Goal: Task Accomplishment & Management: Complete application form

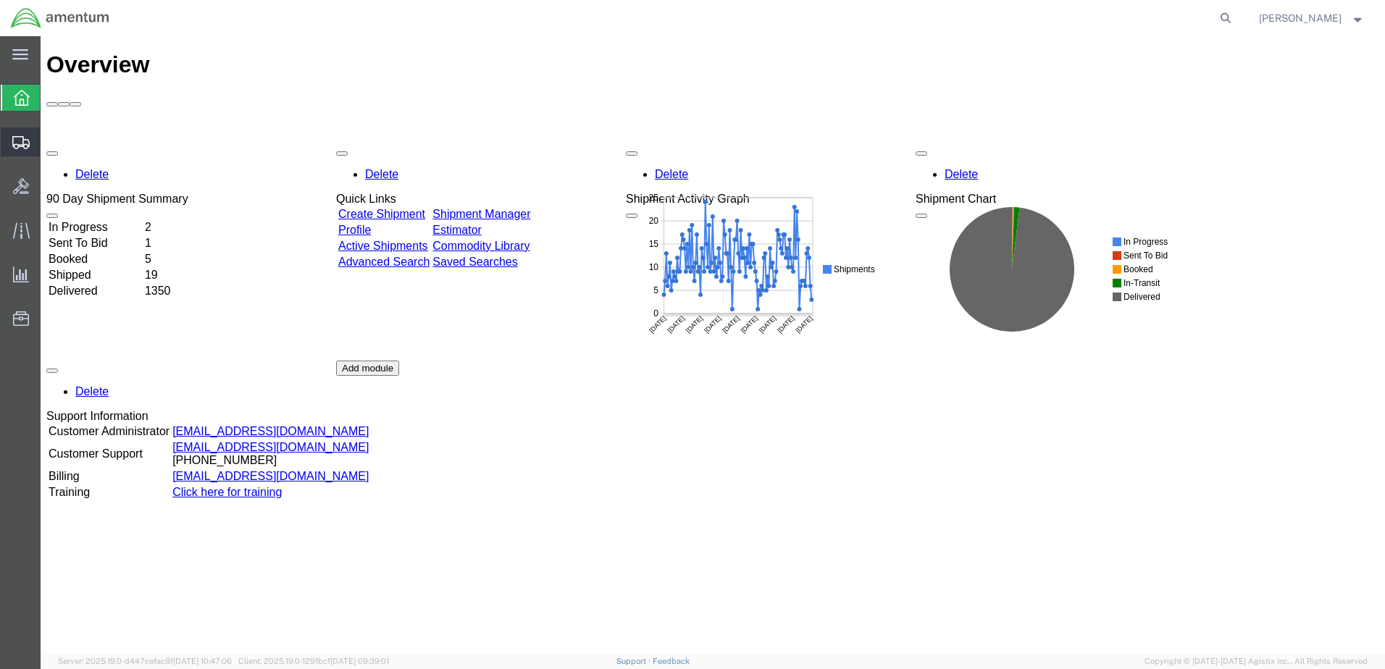
click at [0, 0] on span "Create Shipment" at bounding box center [0, 0] width 0 height 0
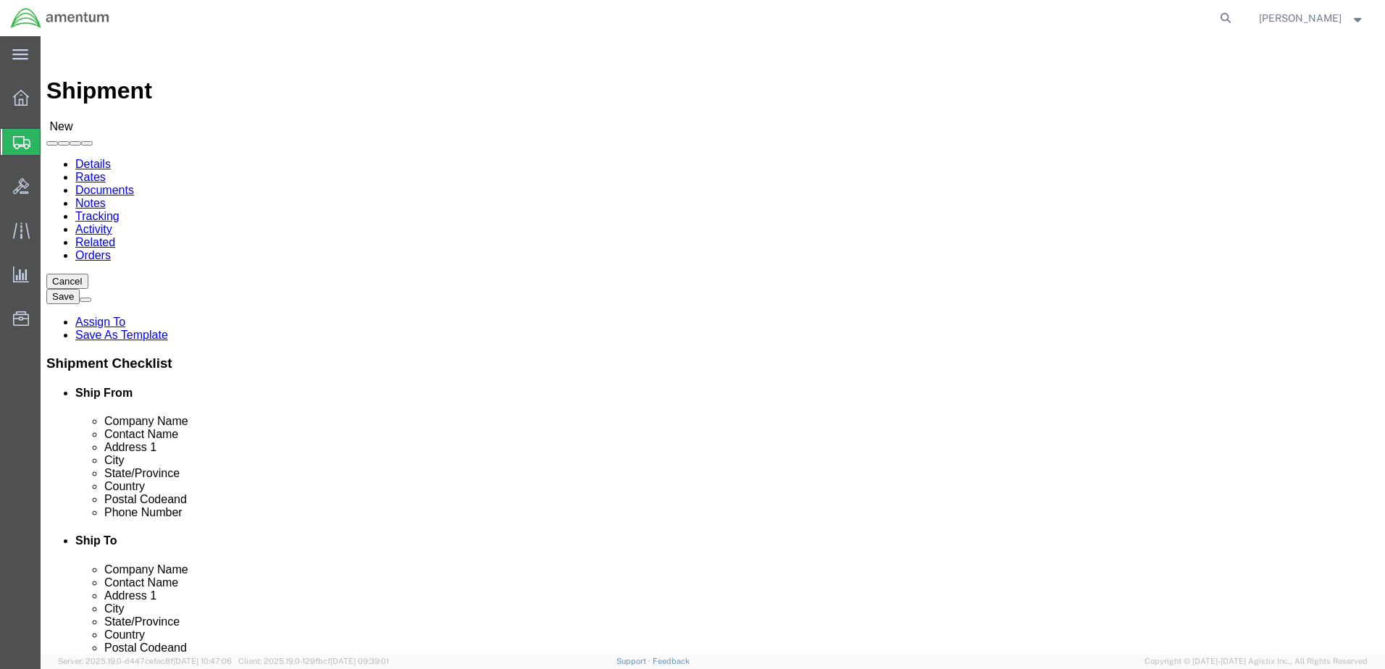
select select
select select "MYPROFILE"
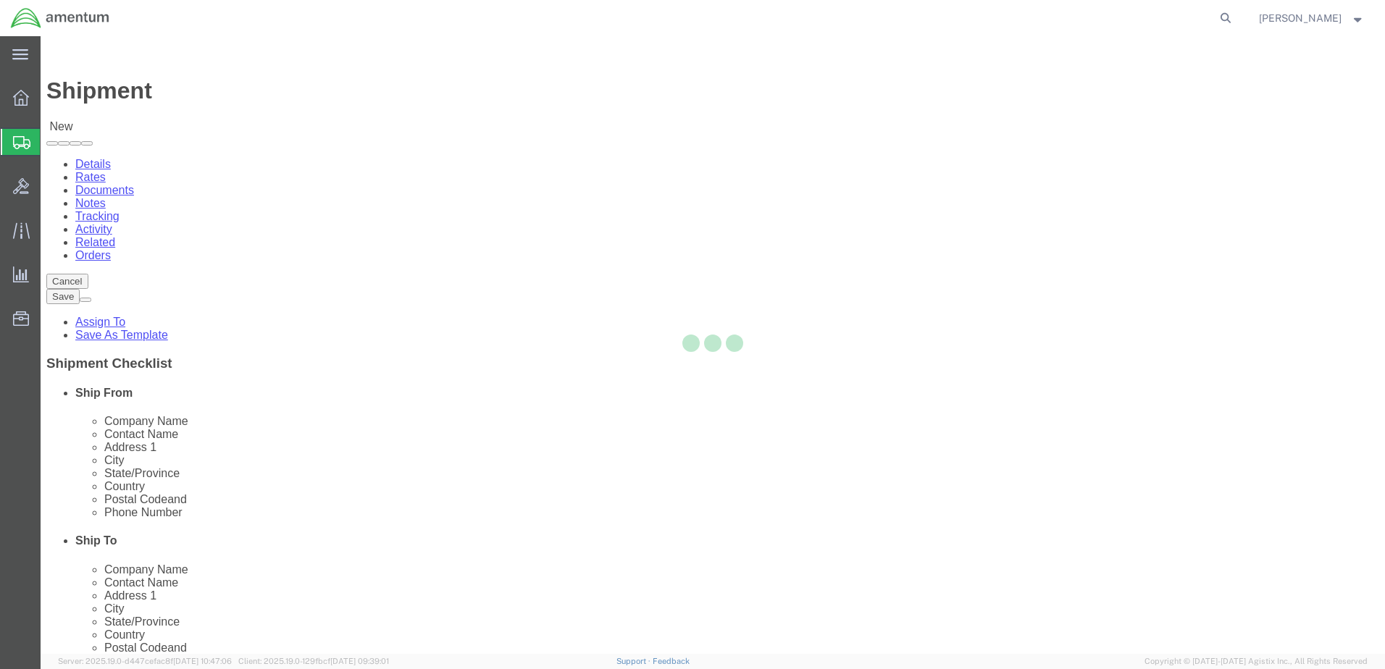
select select "[GEOGRAPHIC_DATA]"
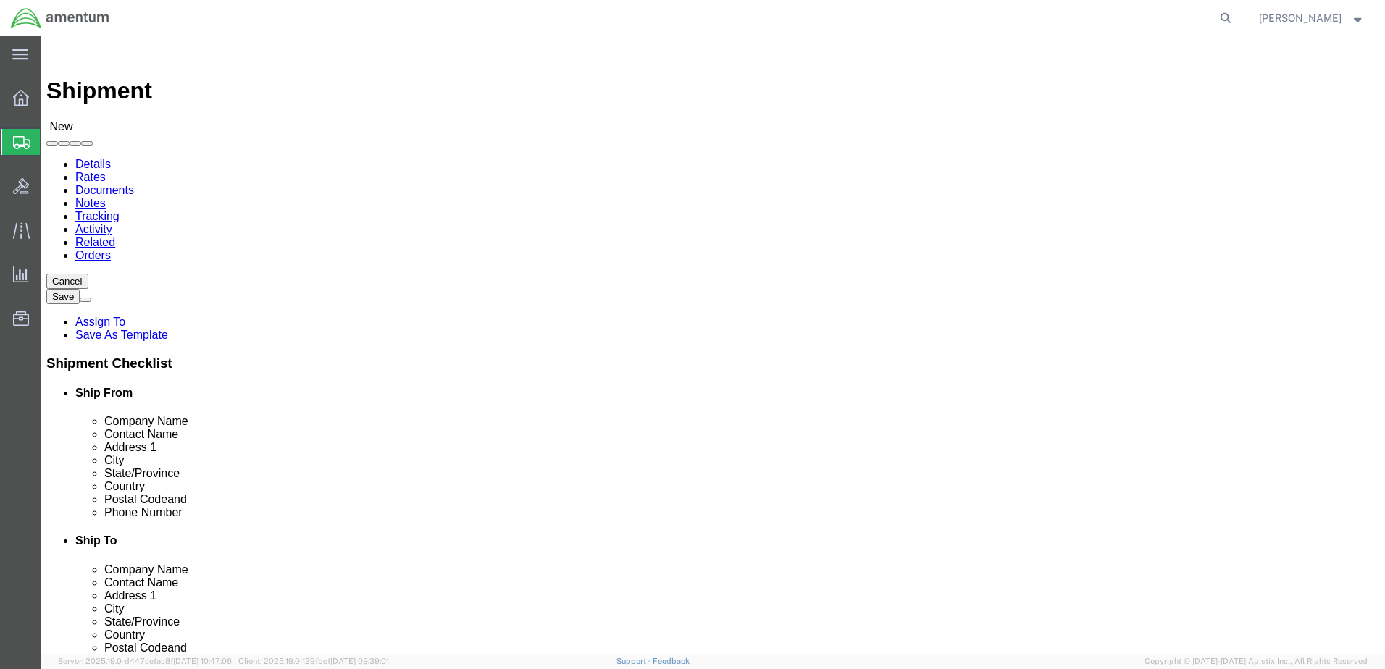
type input "wst"
select select "49945"
select select "TX"
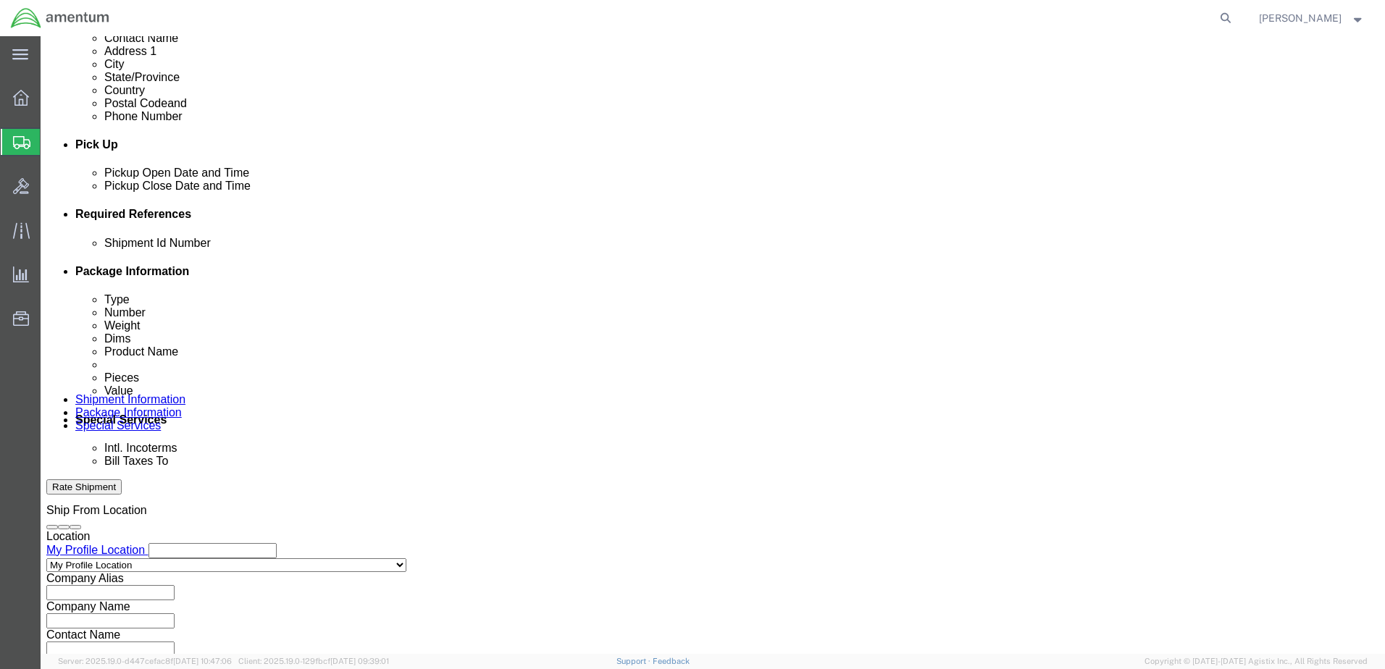
scroll to position [580, 0]
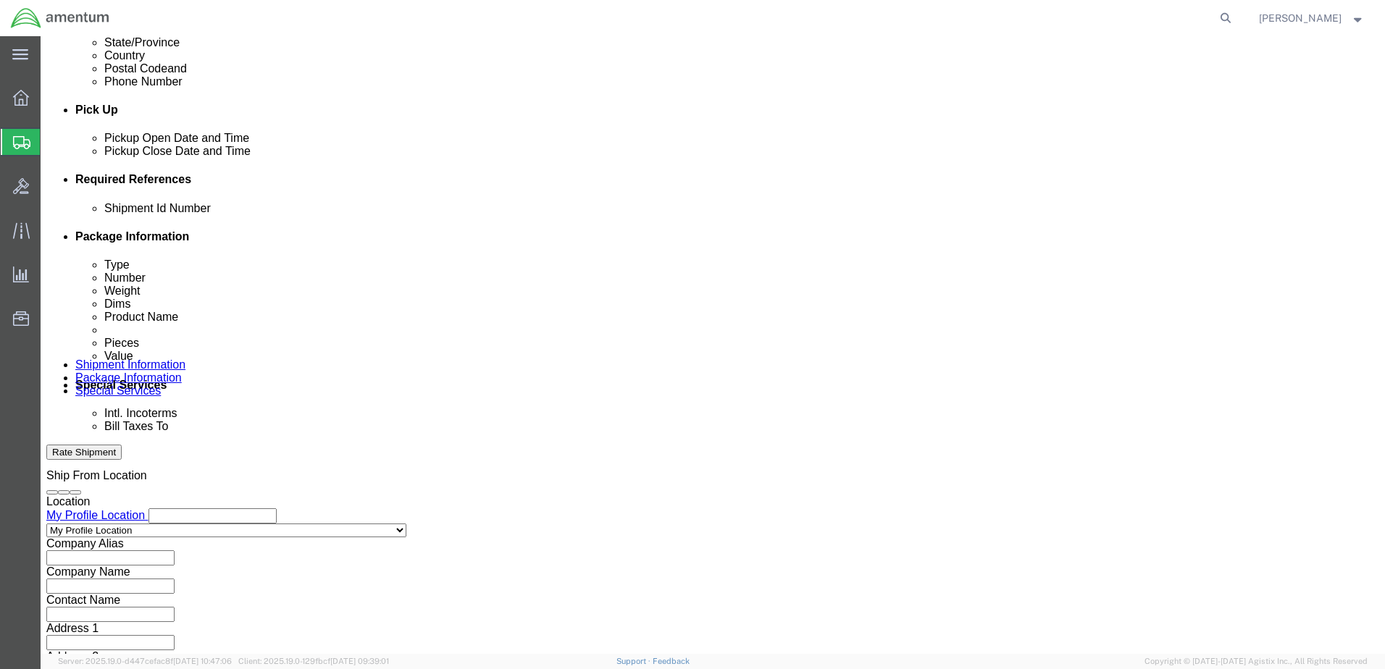
click input "text"
type input "91925"
click button "Add reference"
click select "Select Account Type Activity ID Airline Appointment Number ASN Batch Request # …"
select select "DEPT"
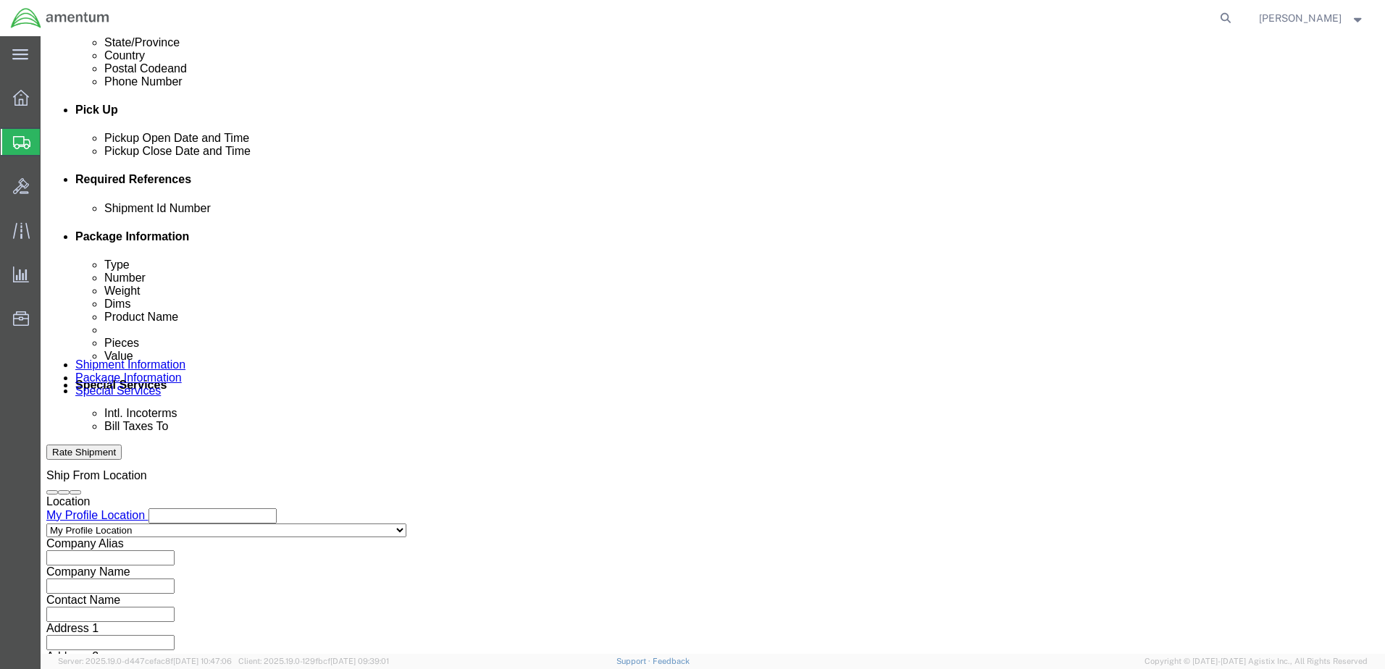
click select "Select Account Type Activity ID Airline Appointment Number ASN Batch Request # …"
type input "c"
type input "CBP"
click button "Add reference"
click select "Select Account Type Activity ID Airline Appointment Number ASN Batch Request # …"
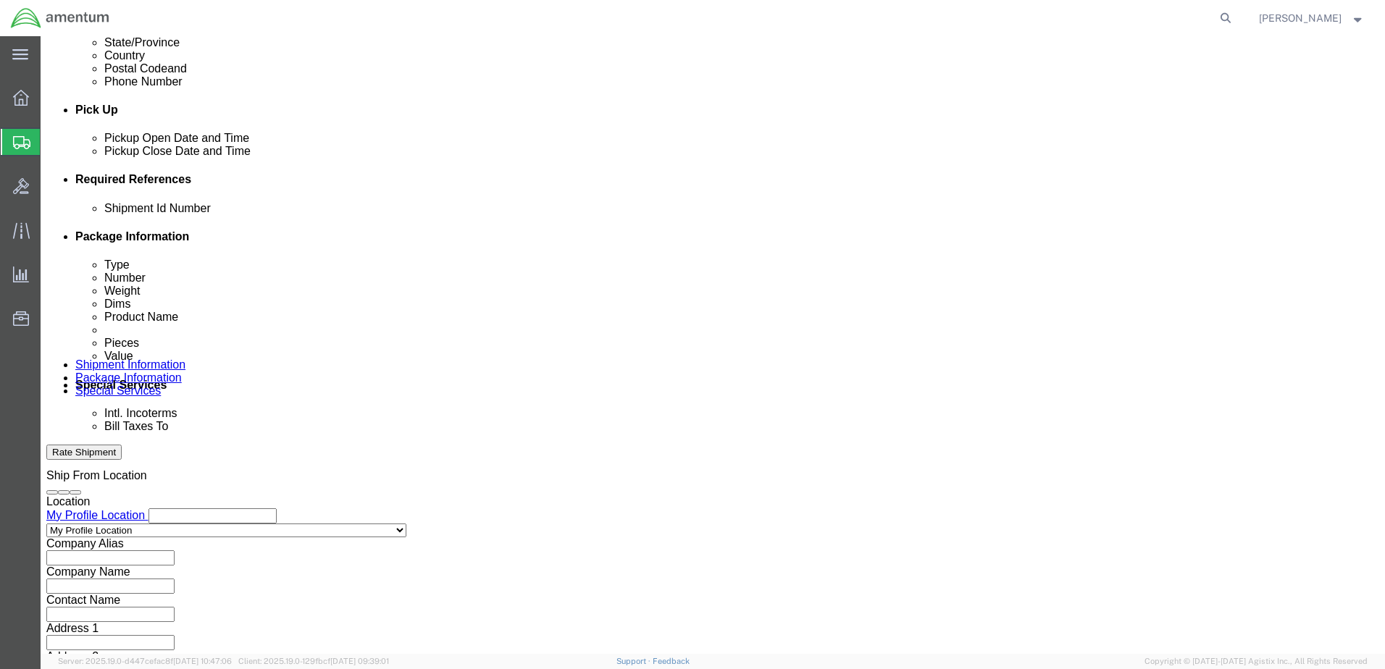
select select "CUSTREF"
click select "Select Account Type Activity ID Airline Appointment Number ASN Batch Request # …"
click input "text"
type input "PREX"
click select "Select Air Less than Truckload Multi-Leg Ocean Freight Rail Small Parcel Truckl…"
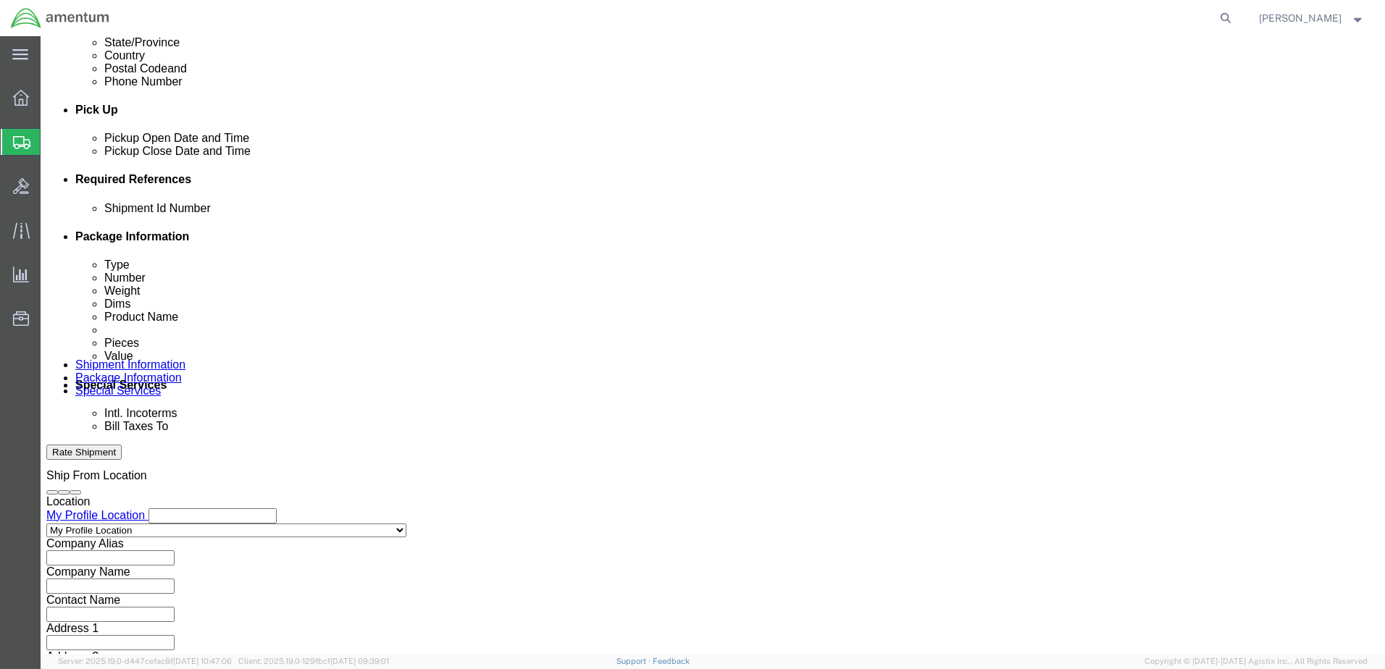
select select "SMAL"
click select "Select Air Less than Truckload Multi-Leg Ocean Freight Rail Small Parcel Truckl…"
click button "Continue"
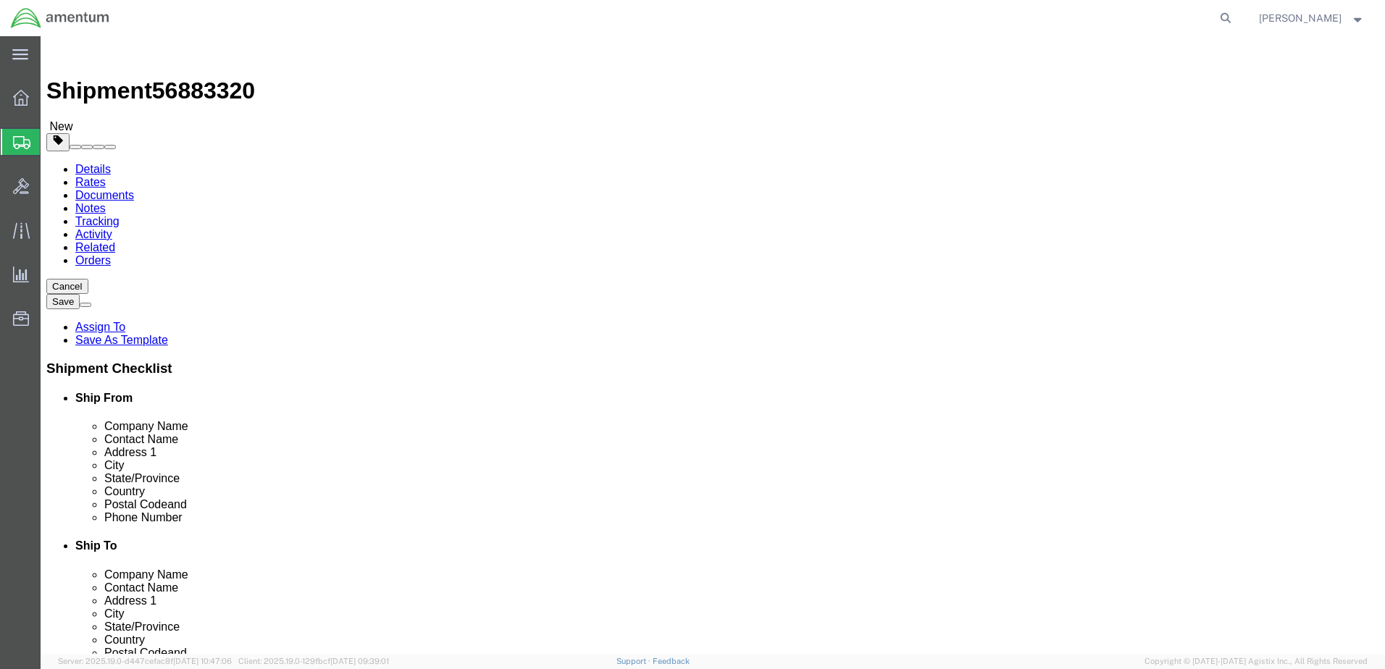
click select "Select Bale(s) Basket(s) Bolt(s) Bottle(s) Buckets Bulk Bundle(s) Can(s) Cardbo…"
select select "ENV"
click select "Select Bale(s) Basket(s) Bolt(s) Bottle(s) Buckets Bulk Bundle(s) Can(s) Cardbo…"
type input "9.50"
type input "12.50"
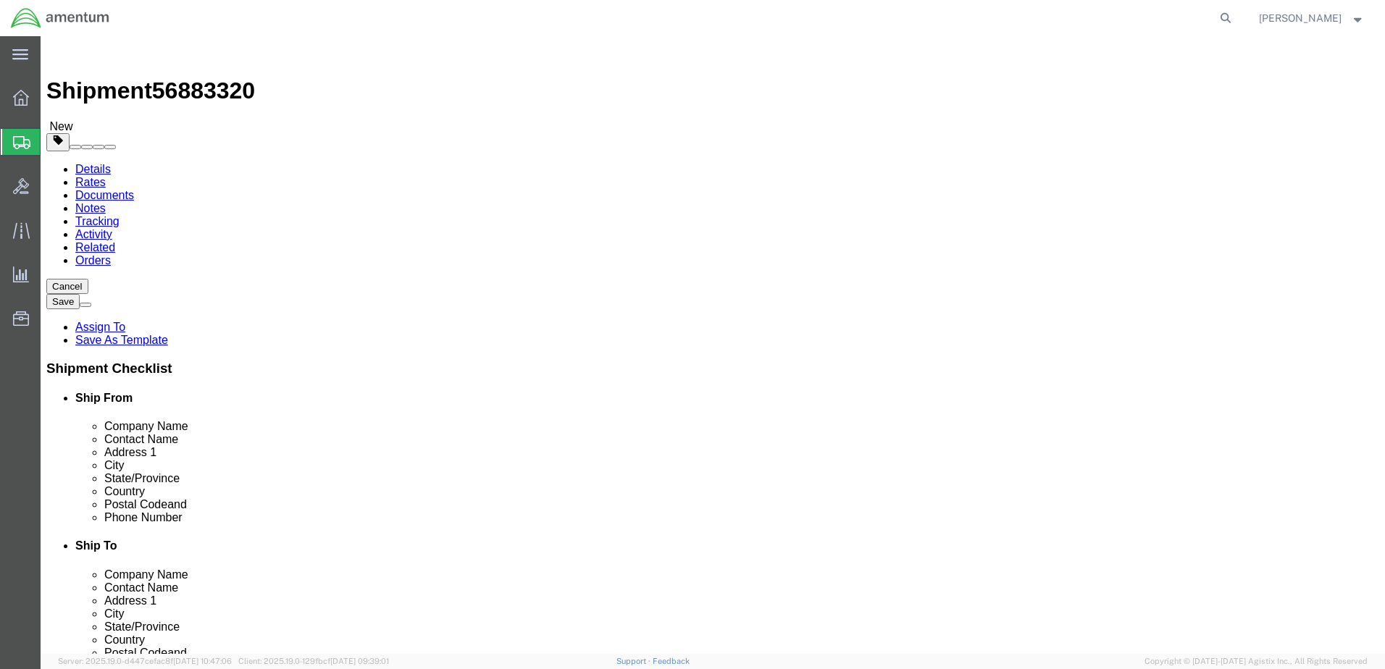
type input "0.25"
type input "1"
click link "Add Content"
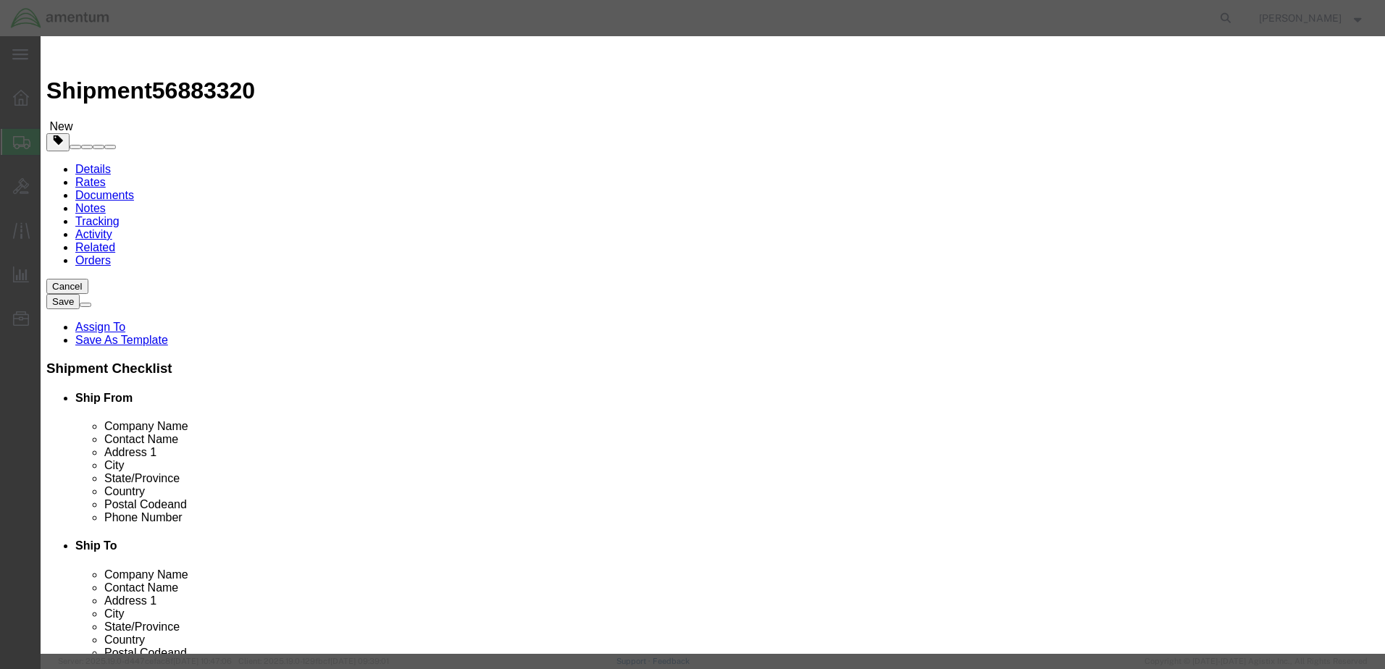
click input "text"
type input "CONTACT"
click input "0"
type input "50"
click input "text"
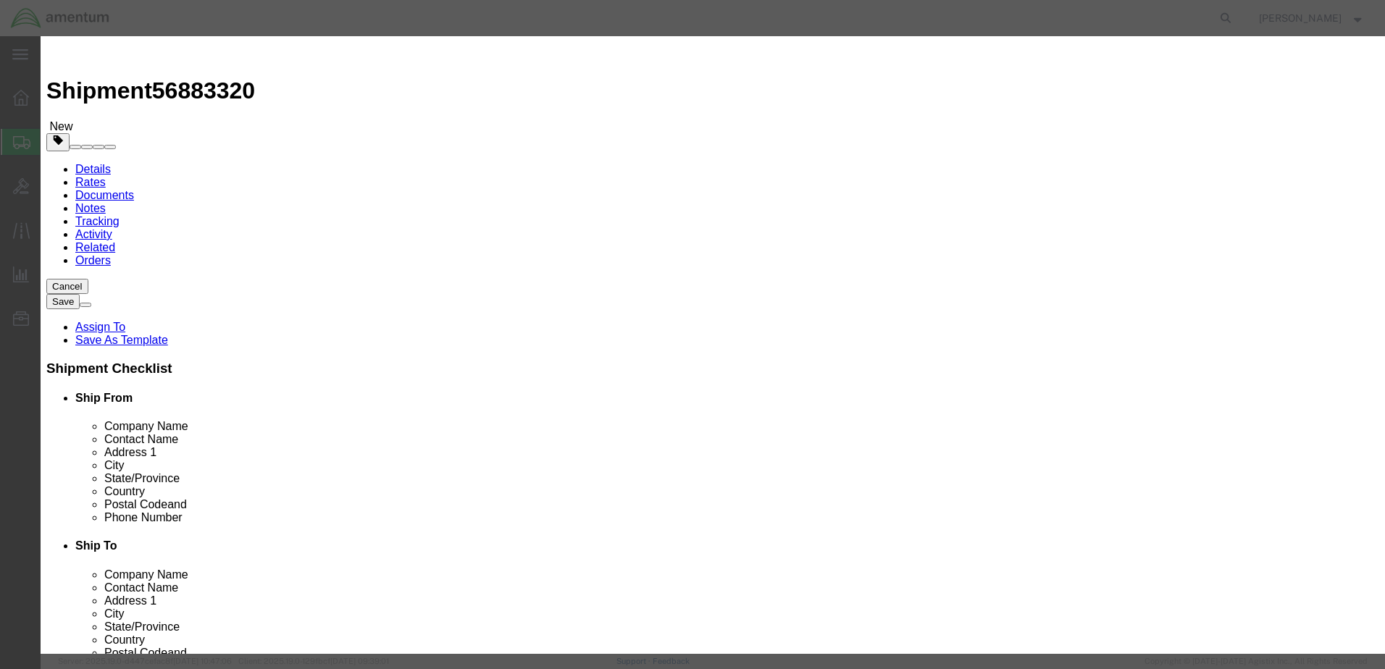
click div "Add content Commodity library Product Name CONTACT C Pieces 50 Select Bag Barre…"
click input "100."
type input "100.00"
click button "Save & Close"
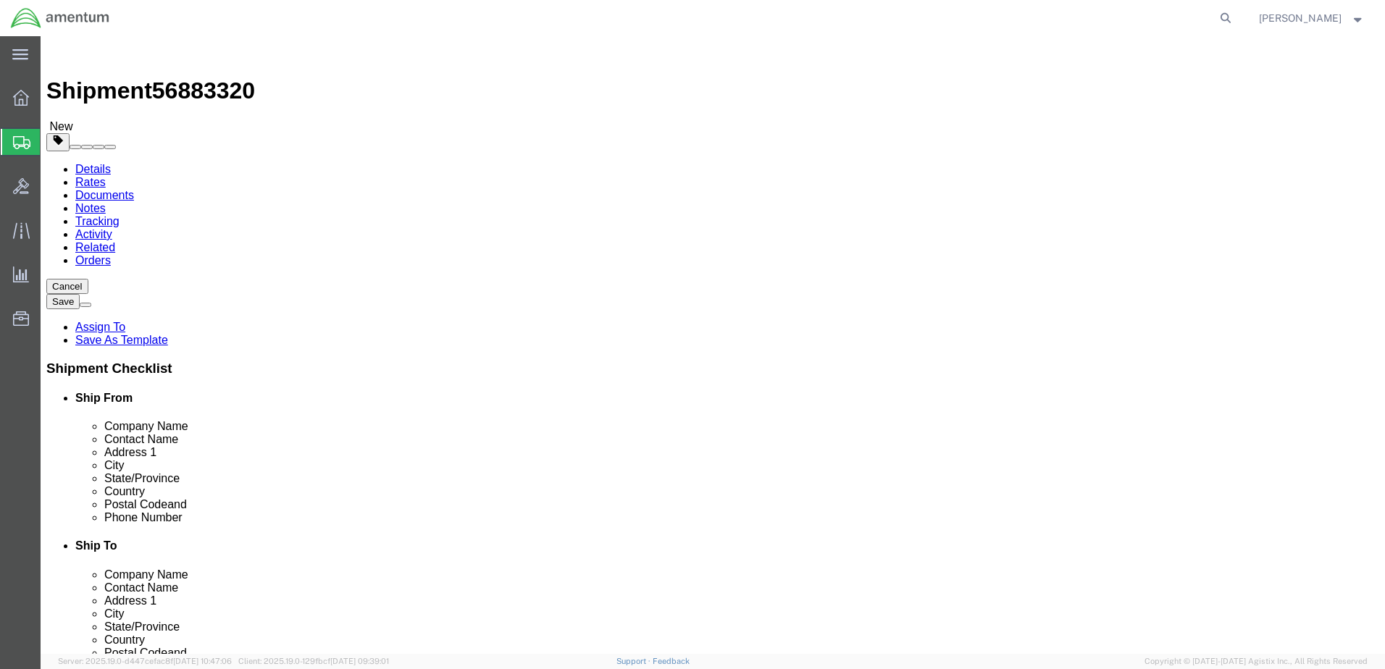
click button "Continue"
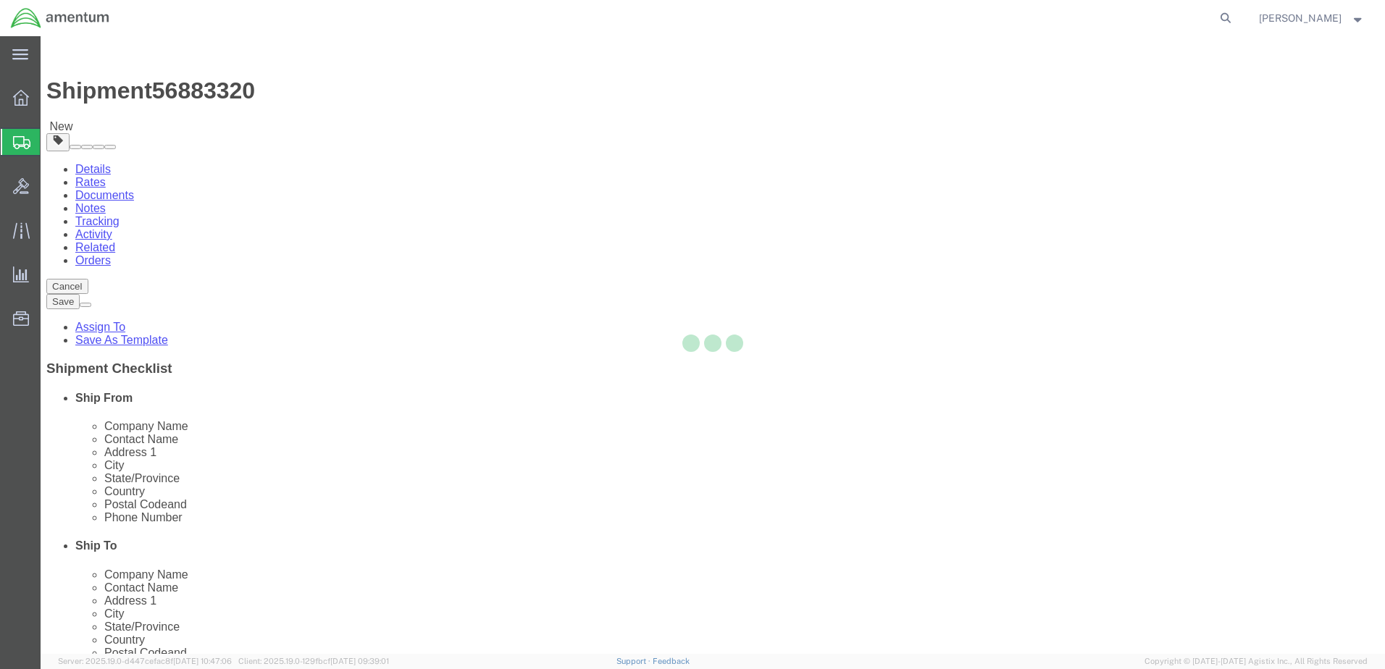
select select
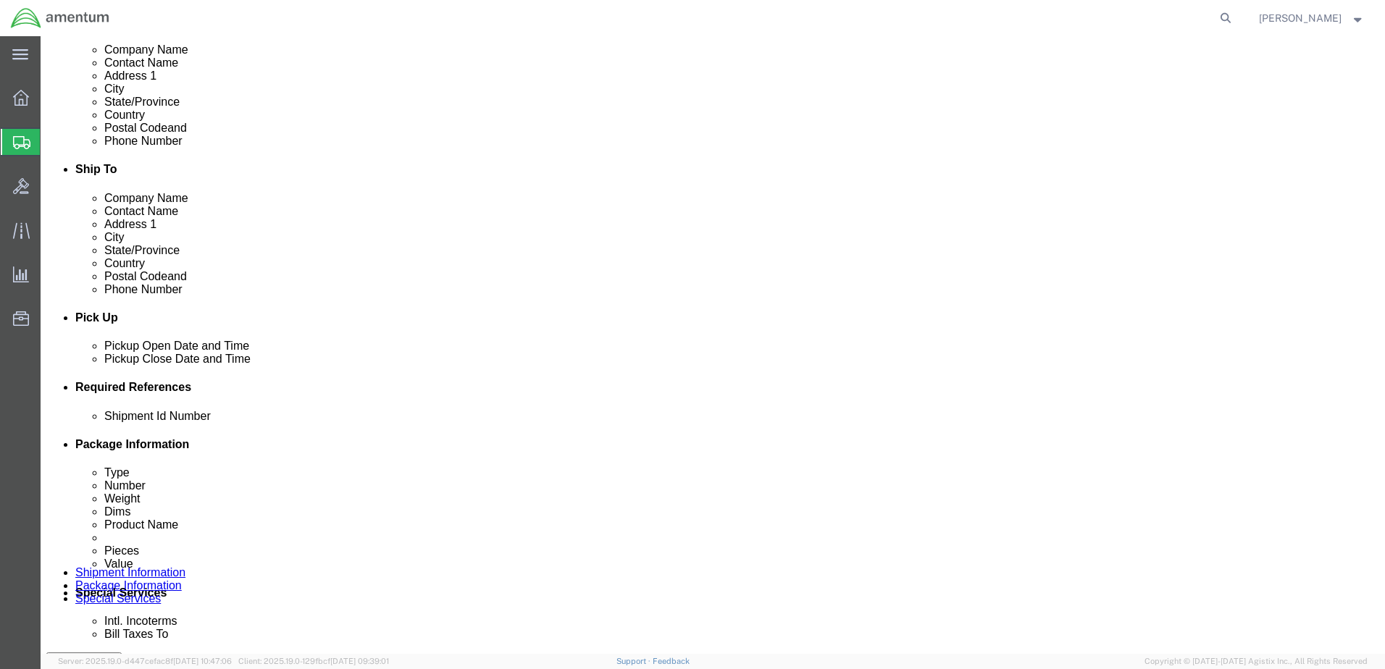
scroll to position [435, 0]
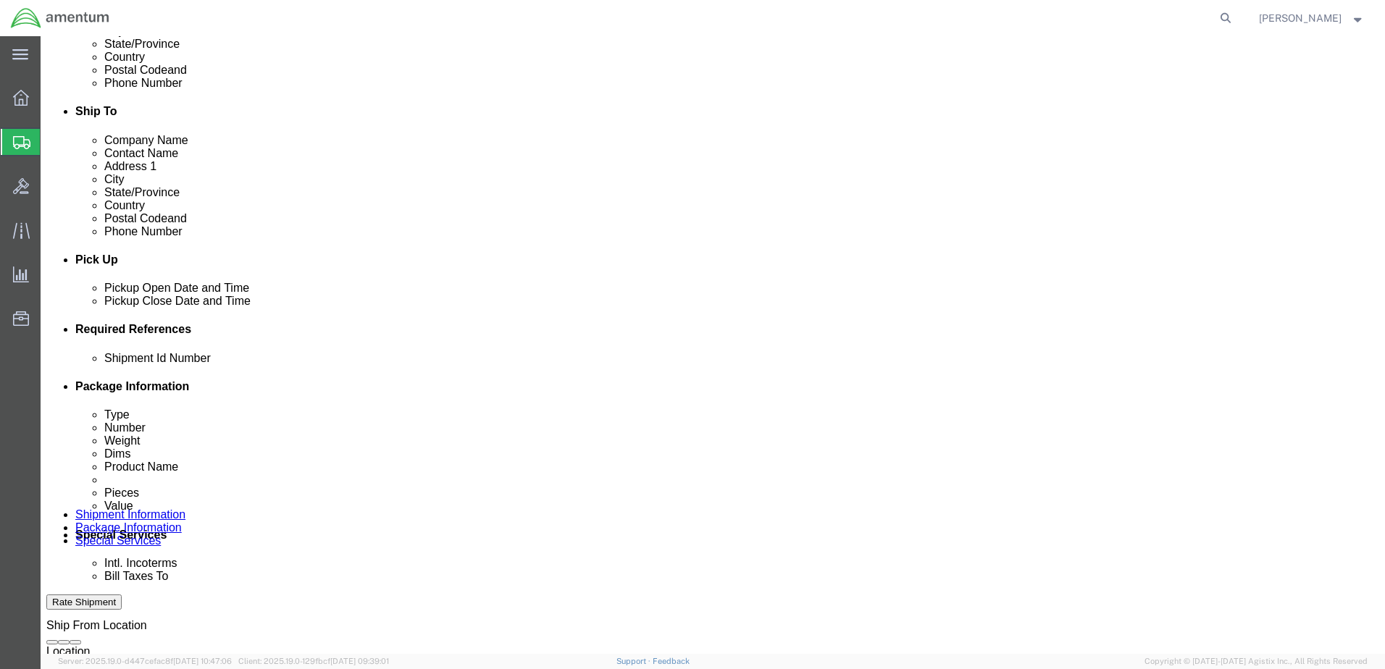
click select "Select Buyer Cost Center Department Operations Number Order Number Sales Person"
select select "COSTCENTER"
click select "Select Buyer Cost Center Department Operations Number Order Number Sales Person"
type input "6118.03.03.2219.000.ELP.0000"
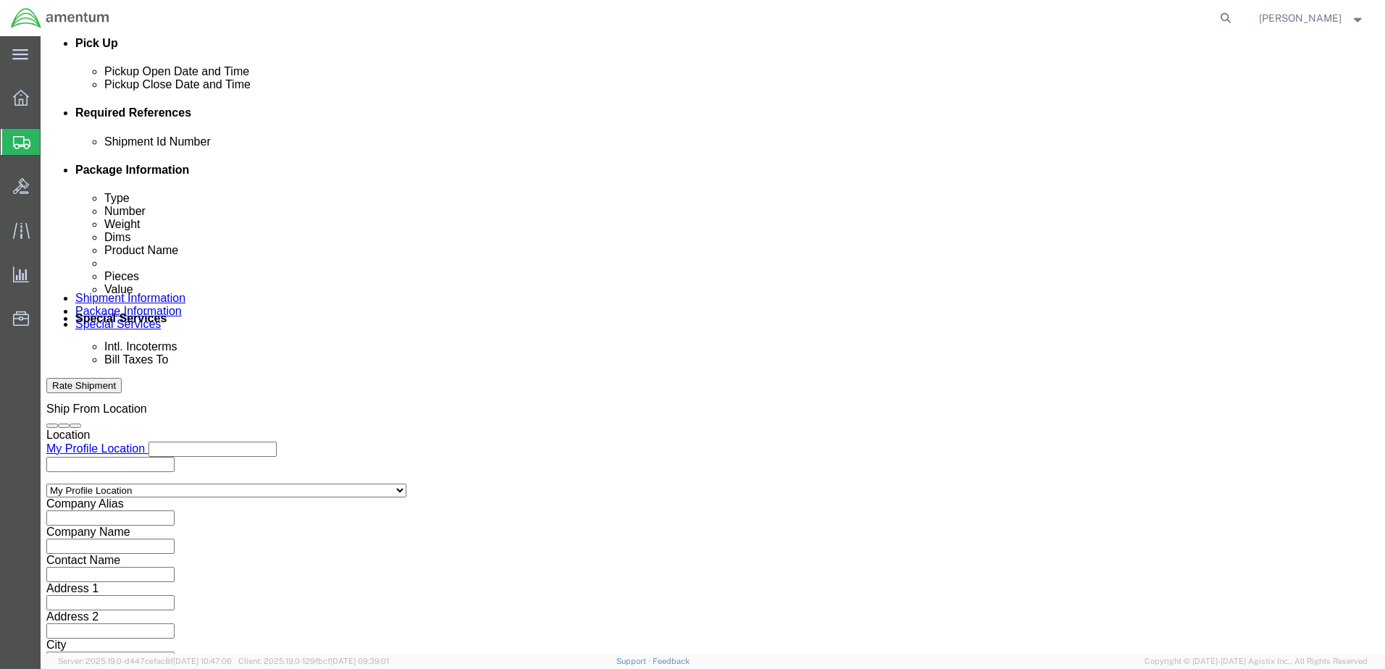
scroll to position [652, 0]
click div "To Enter Email Address Include shipping documents What documents that would lik…"
click input "text"
type input "JAMES"
drag, startPoint x: 358, startPoint y: 450, endPoint x: 360, endPoint y: 439, distance: 11.1
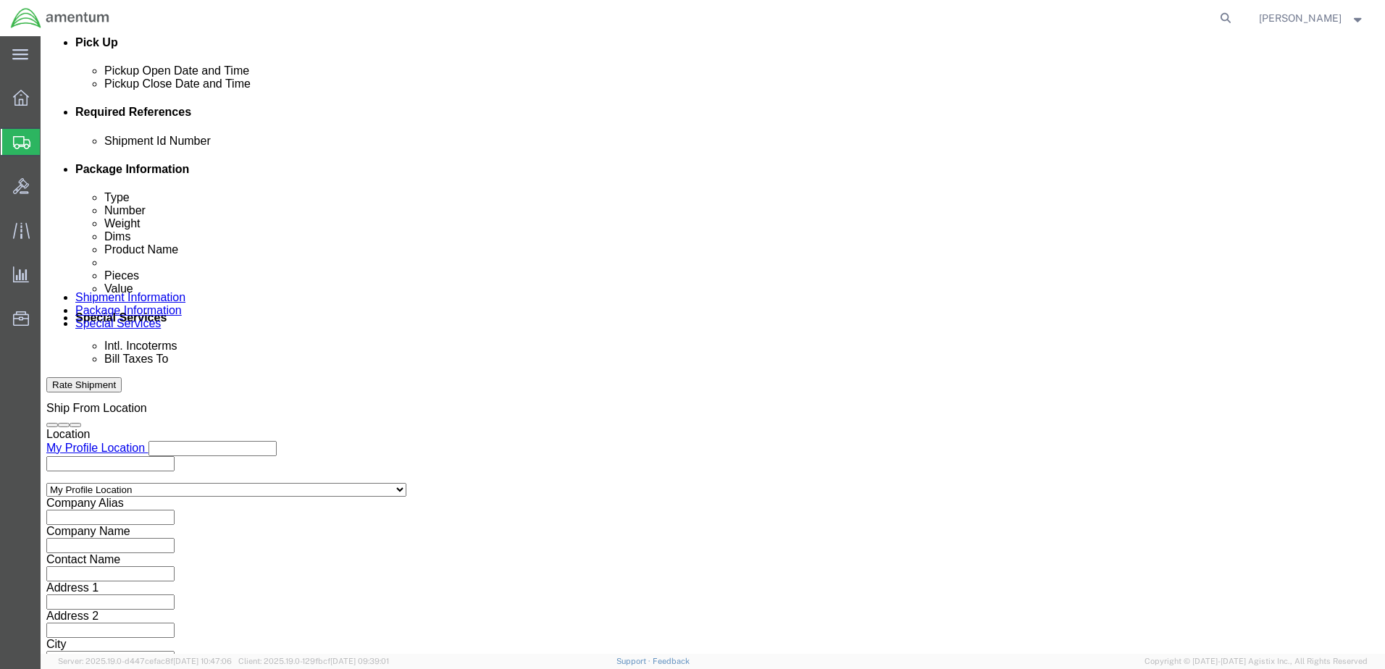
type input "james.nmi.barragan@associates.cbp.dhs.gov"
click button "Rate Shipment"
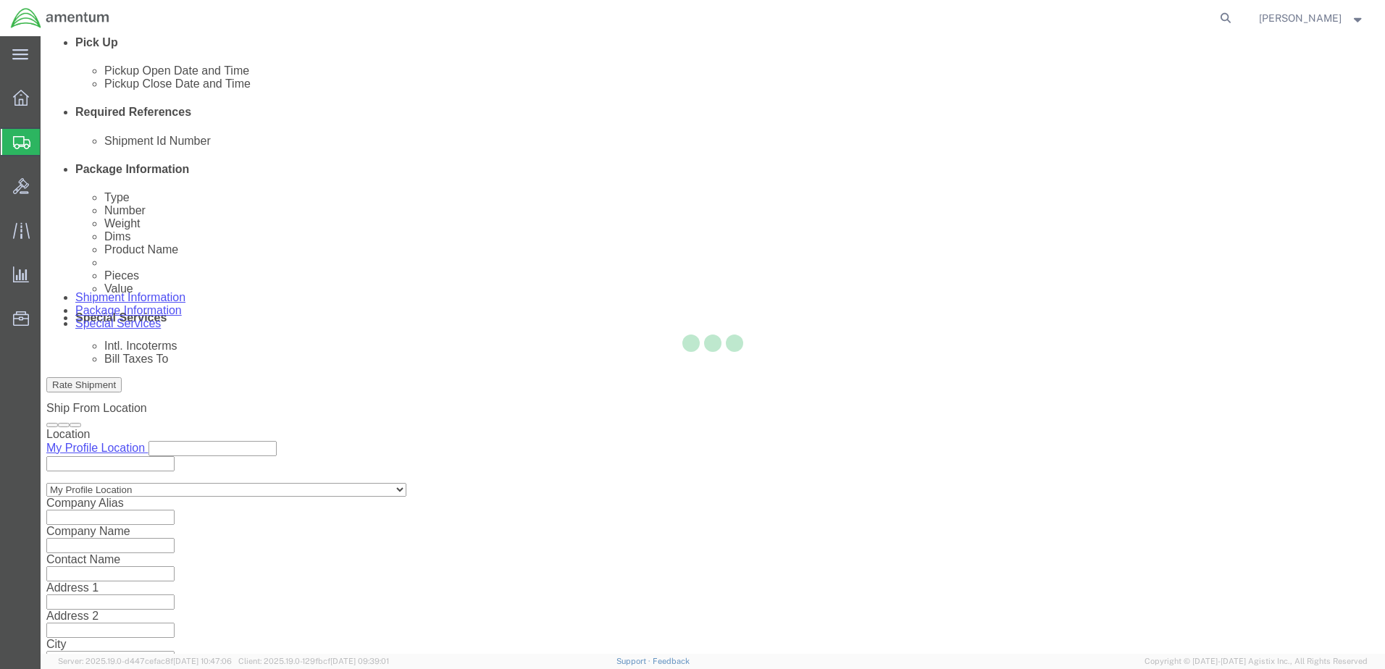
scroll to position [0, 0]
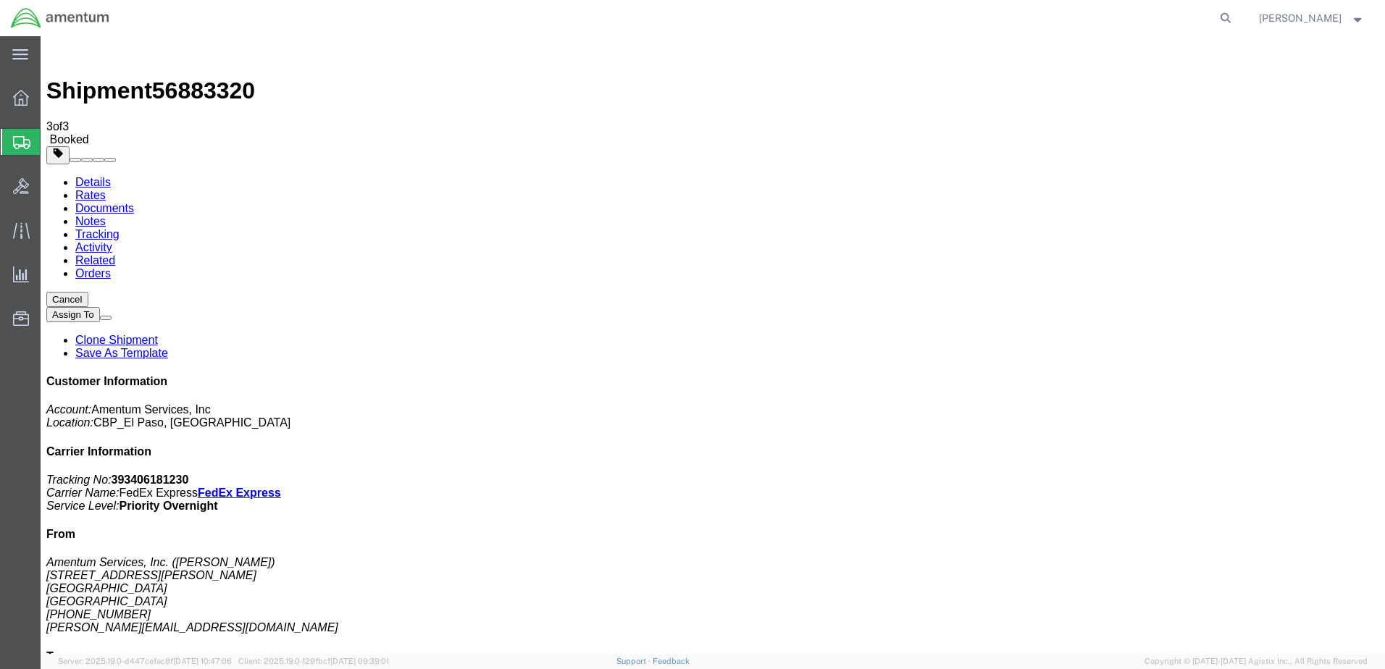
click at [1360, 15] on strong "button" at bounding box center [1358, 17] width 13 height 5
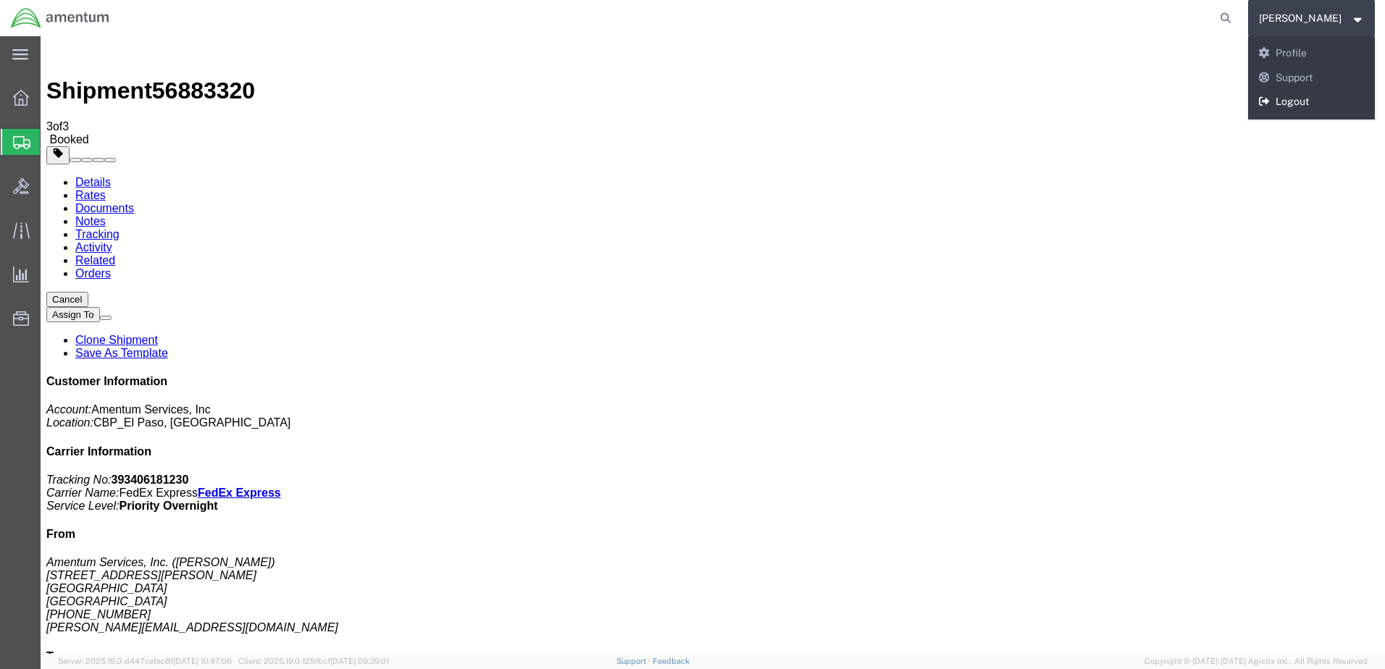
click at [1263, 96] on link "Logout" at bounding box center [1312, 102] width 128 height 25
